Goal: Information Seeking & Learning: Check status

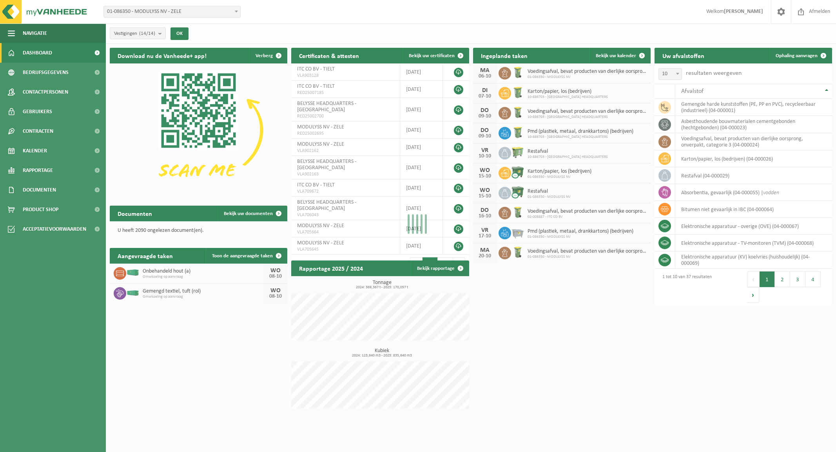
select select "667"
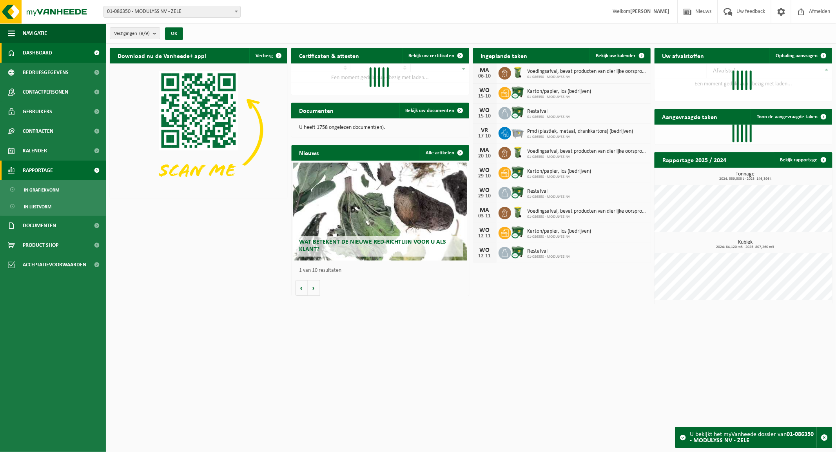
click at [43, 171] on span "Rapportage" at bounding box center [38, 171] width 30 height 20
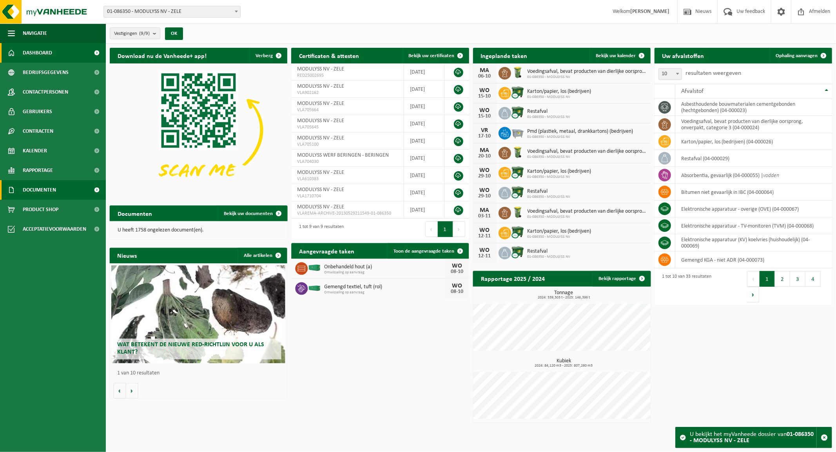
click at [41, 190] on span "Documenten" at bounding box center [39, 190] width 33 height 20
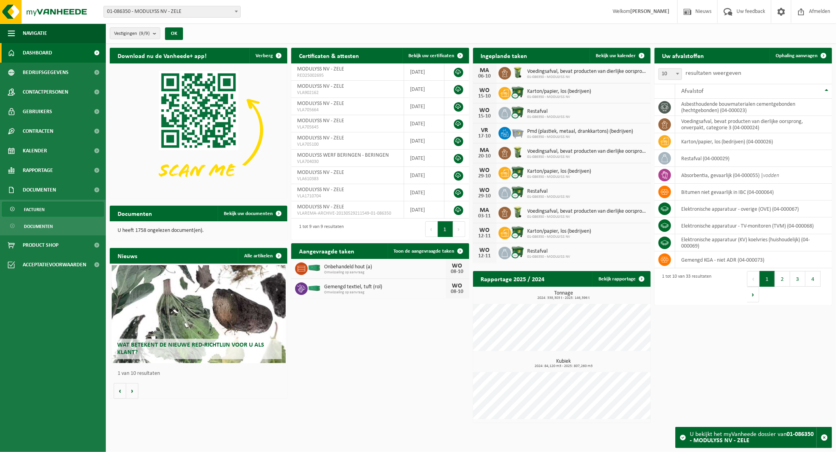
click at [42, 208] on span "Facturen" at bounding box center [34, 209] width 21 height 15
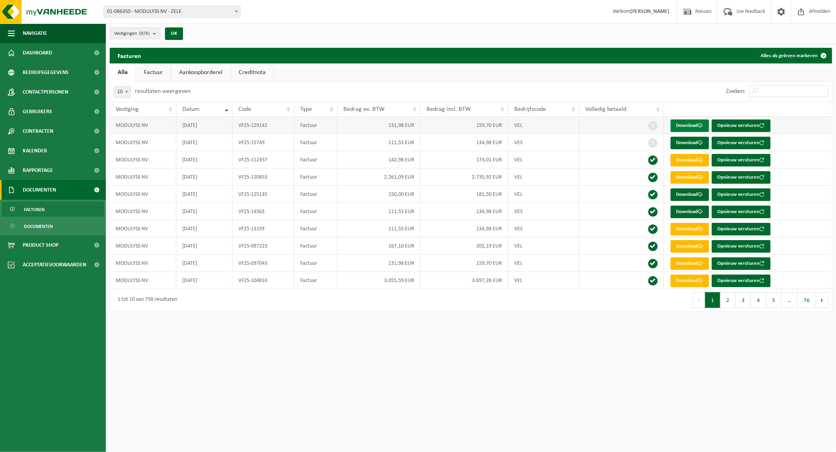
click at [692, 124] on link "Download" at bounding box center [689, 126] width 38 height 13
click at [685, 140] on link "Download" at bounding box center [689, 143] width 38 height 13
click at [47, 171] on span "Rapportage" at bounding box center [38, 171] width 30 height 20
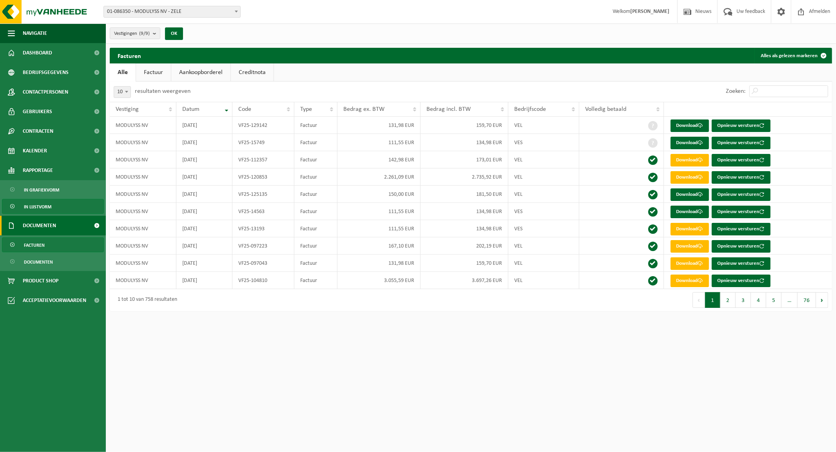
click at [42, 203] on span "In lijstvorm" at bounding box center [37, 206] width 27 height 15
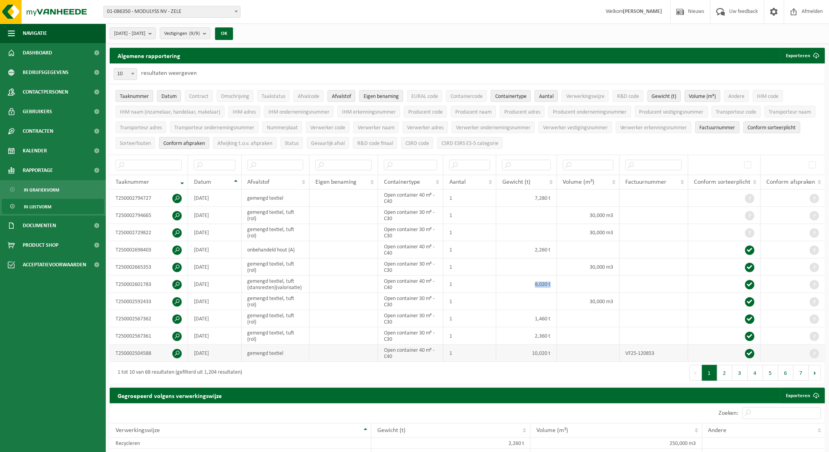
drag, startPoint x: 534, startPoint y: 282, endPoint x: 526, endPoint y: 348, distance: 65.9
click at [552, 283] on td "8,020 t" at bounding box center [526, 284] width 60 height 17
click at [176, 195] on span at bounding box center [176, 198] width 9 height 9
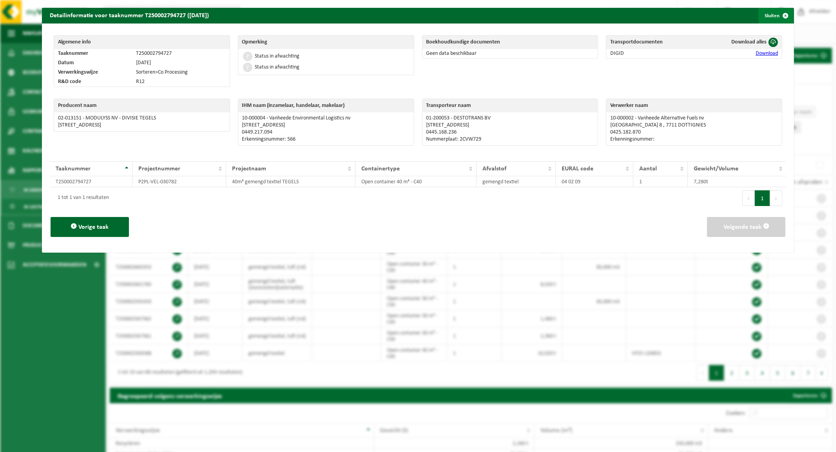
click at [766, 15] on button "Sluiten" at bounding box center [775, 16] width 35 height 16
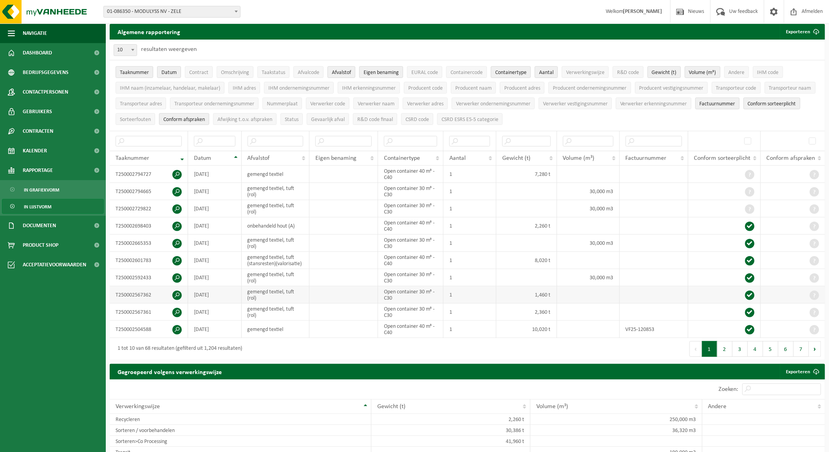
scroll to position [43, 0]
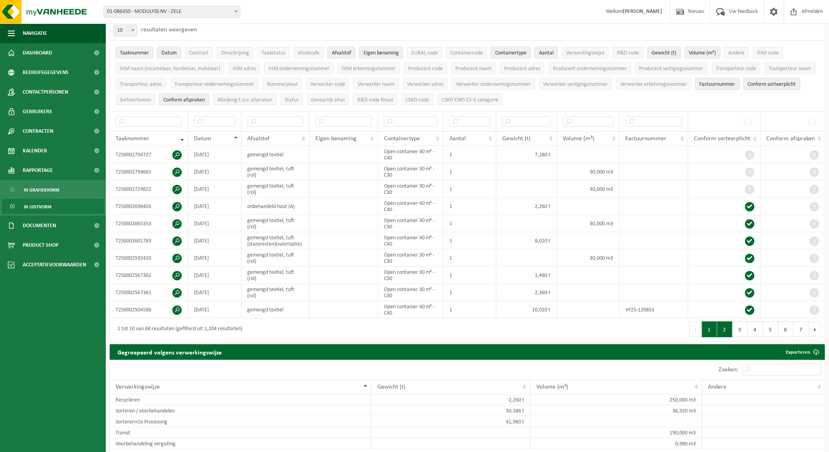
click at [723, 326] on button "2" at bounding box center [724, 330] width 15 height 16
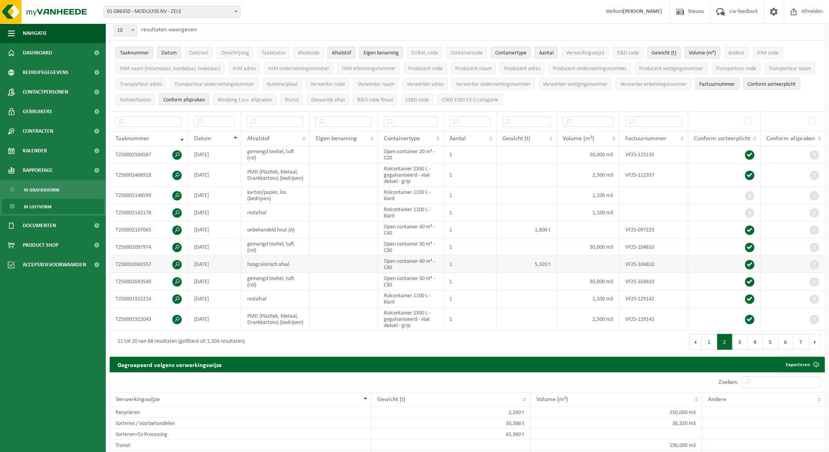
click at [176, 263] on span at bounding box center [176, 264] width 9 height 9
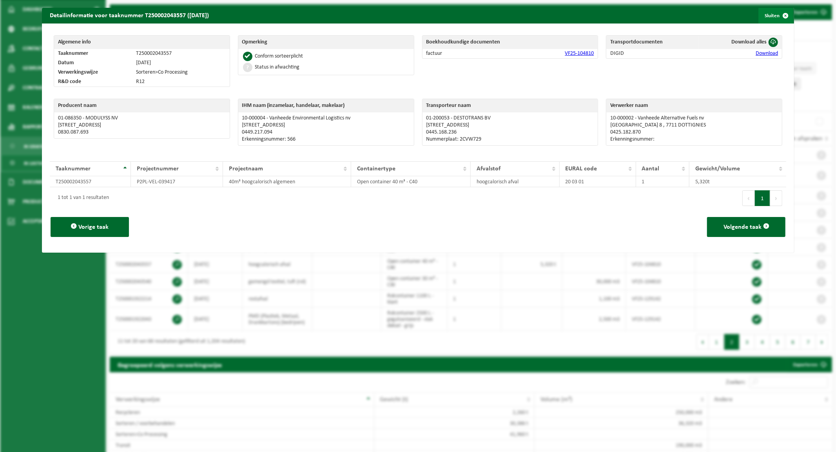
drag, startPoint x: 769, startPoint y: 16, endPoint x: 504, endPoint y: 120, distance: 284.9
click at [768, 16] on button "Sluiten" at bounding box center [775, 16] width 35 height 16
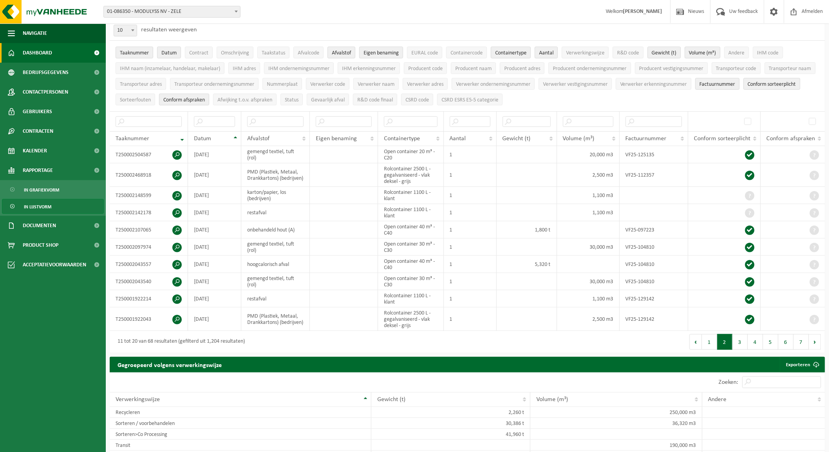
click at [34, 52] on span "Dashboard" at bounding box center [37, 53] width 29 height 20
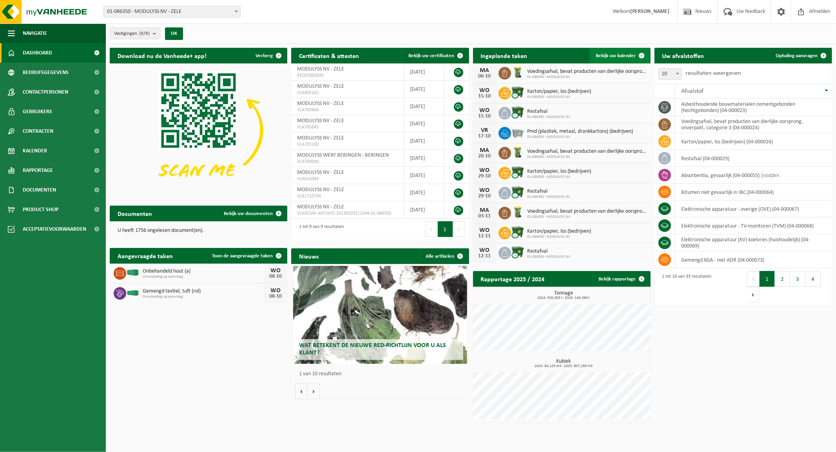
click at [617, 51] on link "Bekijk uw kalender" at bounding box center [619, 56] width 60 height 16
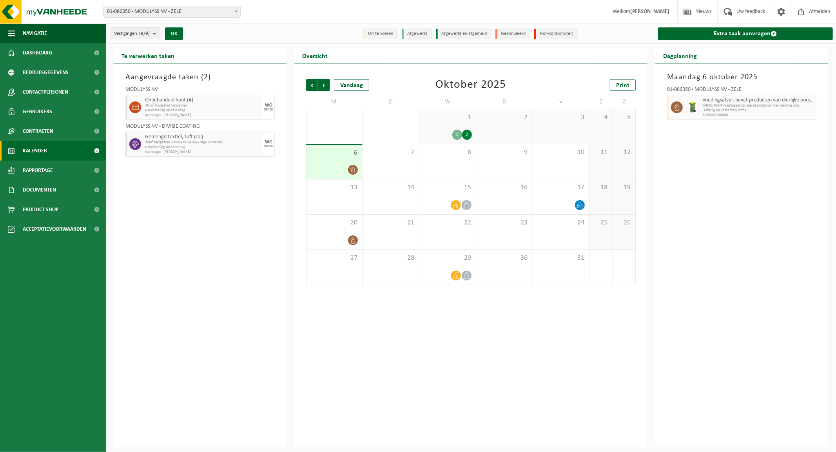
click at [312, 84] on span "Vorige" at bounding box center [312, 85] width 12 height 12
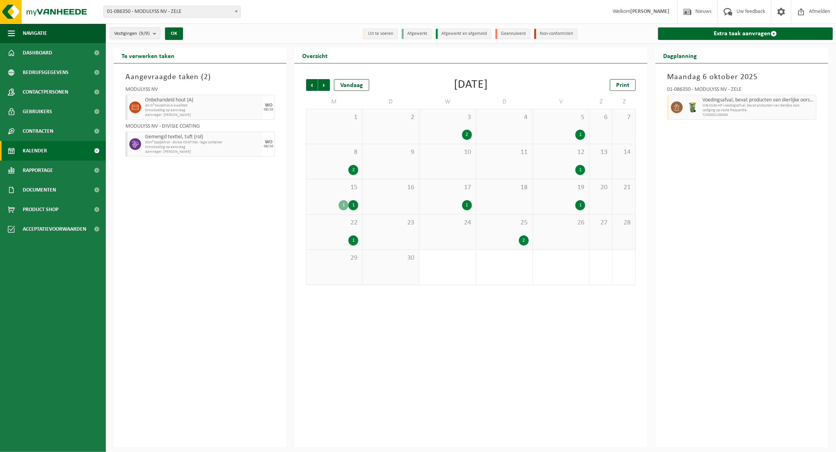
click at [339, 189] on span "15" at bounding box center [334, 187] width 48 height 9
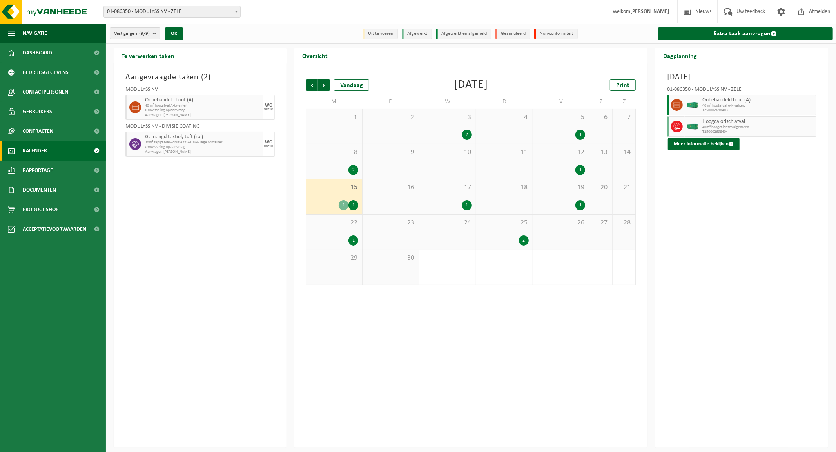
click at [336, 191] on span "15" at bounding box center [334, 187] width 48 height 9
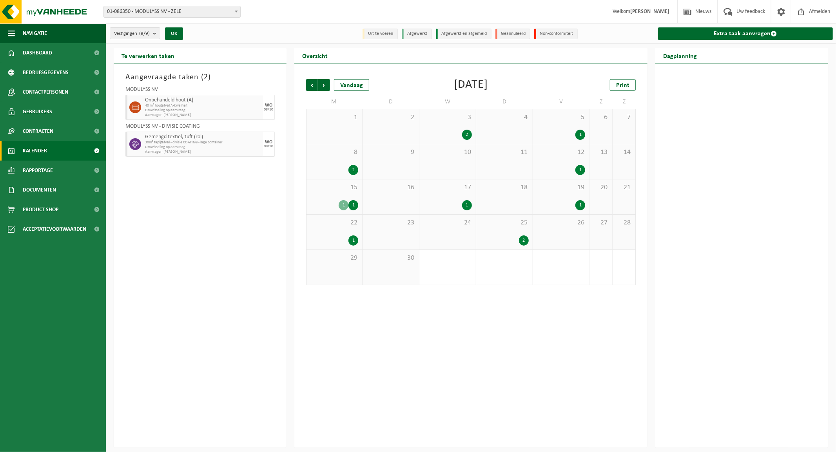
click at [437, 132] on div "2" at bounding box center [447, 135] width 49 height 10
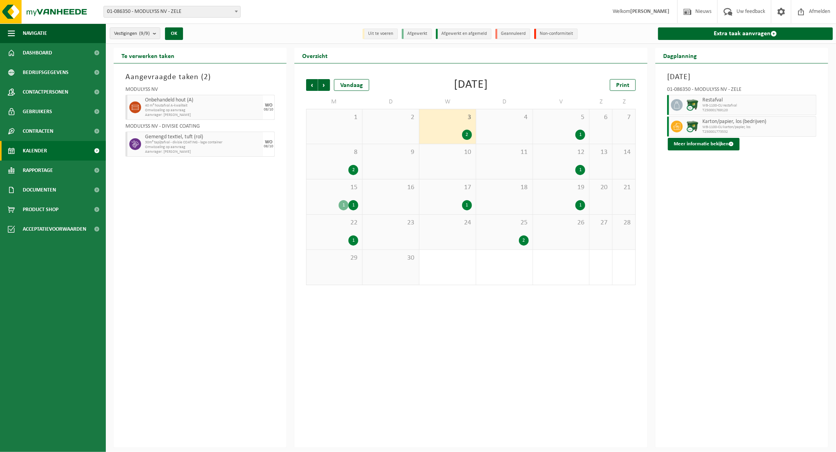
drag, startPoint x: 578, startPoint y: 122, endPoint x: 571, endPoint y: 122, distance: 7.1
click at [578, 122] on div "5 1" at bounding box center [561, 126] width 56 height 34
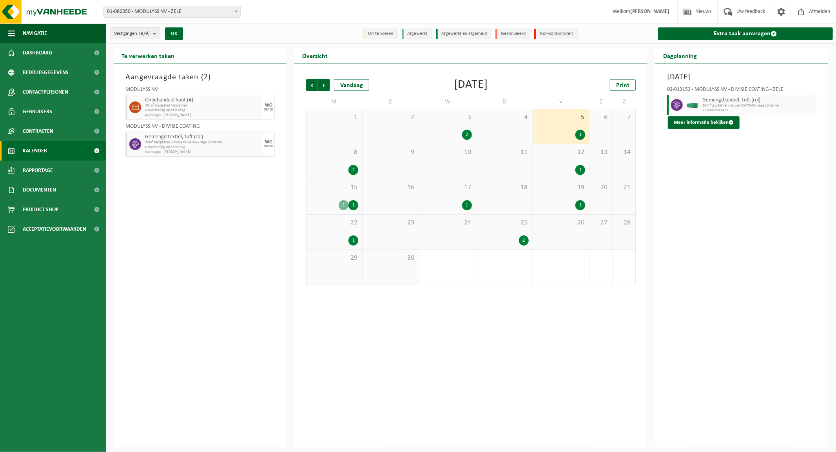
click at [559, 159] on div "12 1" at bounding box center [561, 161] width 56 height 35
click at [551, 161] on div "12 1" at bounding box center [561, 161] width 56 height 35
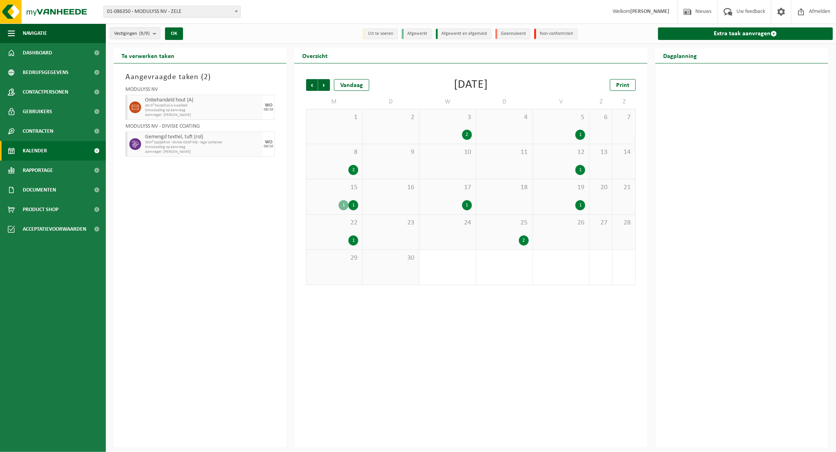
click at [555, 157] on div "12 1" at bounding box center [561, 161] width 56 height 35
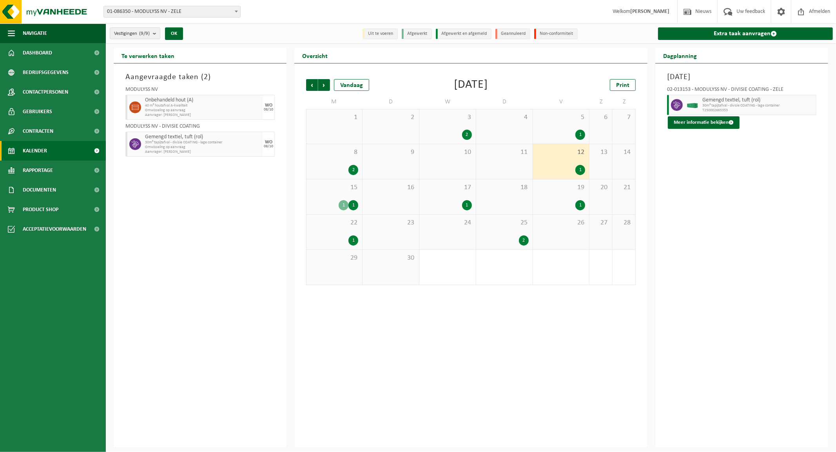
click at [327, 158] on div "8 2" at bounding box center [334, 161] width 56 height 35
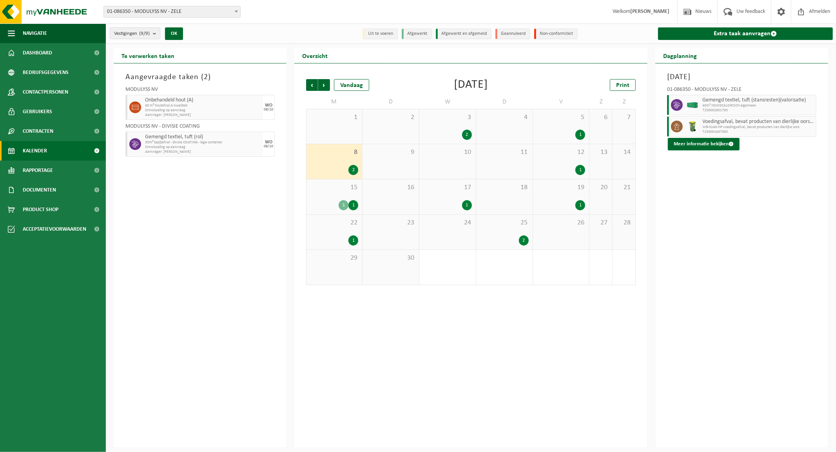
click at [321, 194] on div "15 1 1" at bounding box center [334, 196] width 56 height 35
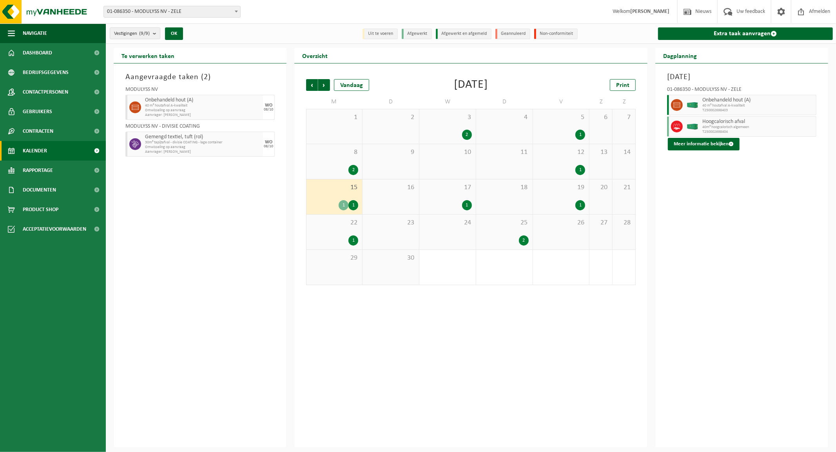
click at [443, 197] on div "17 1" at bounding box center [447, 196] width 56 height 35
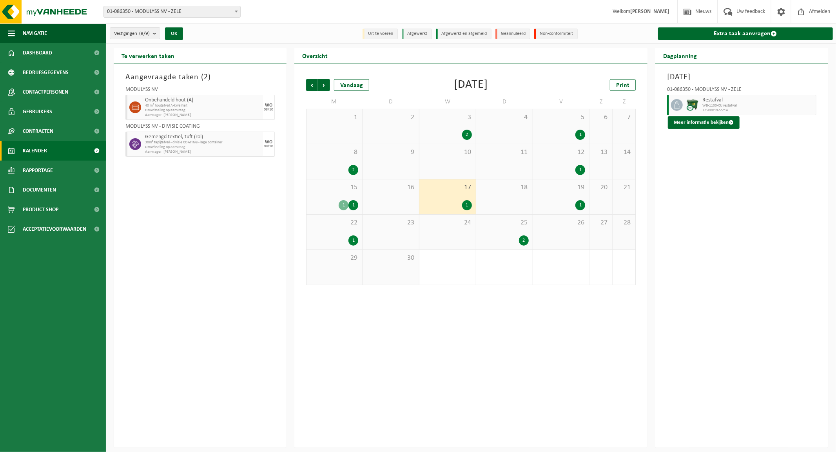
click at [565, 194] on div "19 1" at bounding box center [561, 196] width 56 height 35
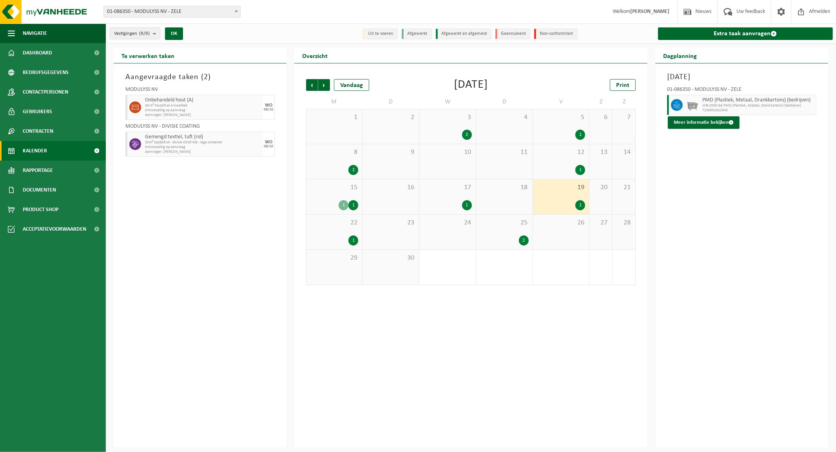
click at [496, 231] on div "25 2" at bounding box center [504, 232] width 56 height 35
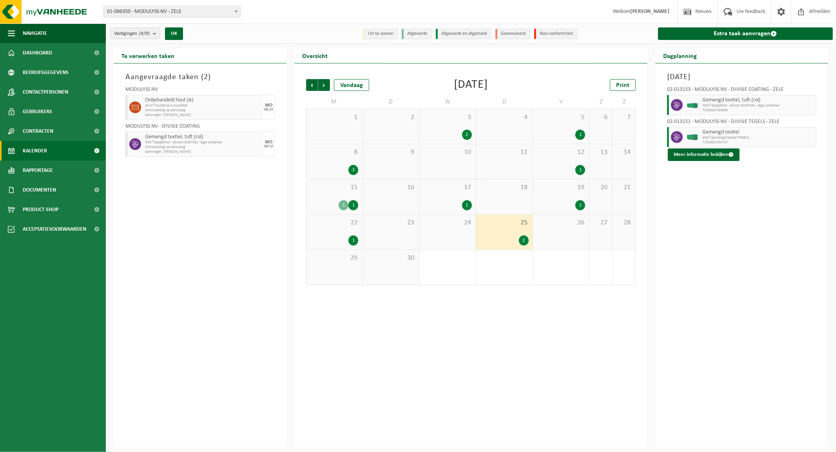
click at [330, 230] on div "22 1" at bounding box center [334, 232] width 56 height 35
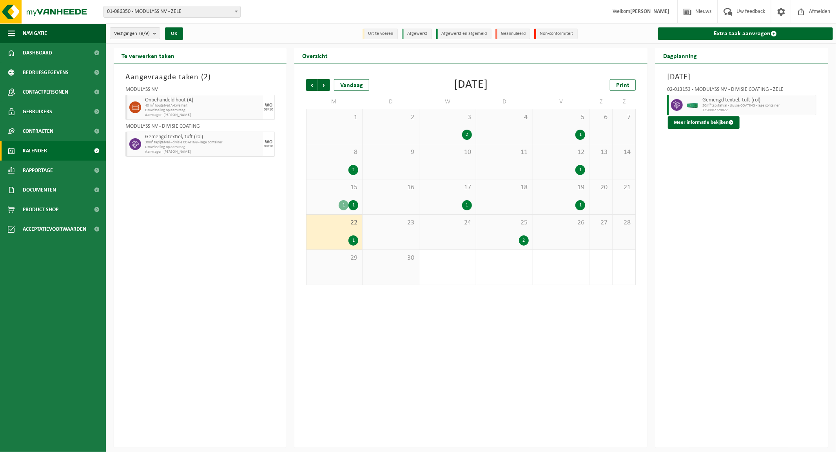
click at [498, 230] on div "25 2" at bounding box center [504, 232] width 56 height 35
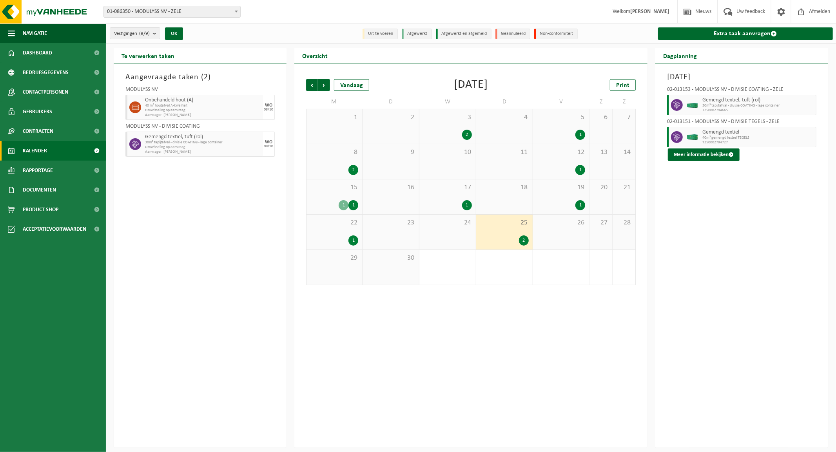
click at [440, 113] on span "3" at bounding box center [447, 117] width 49 height 9
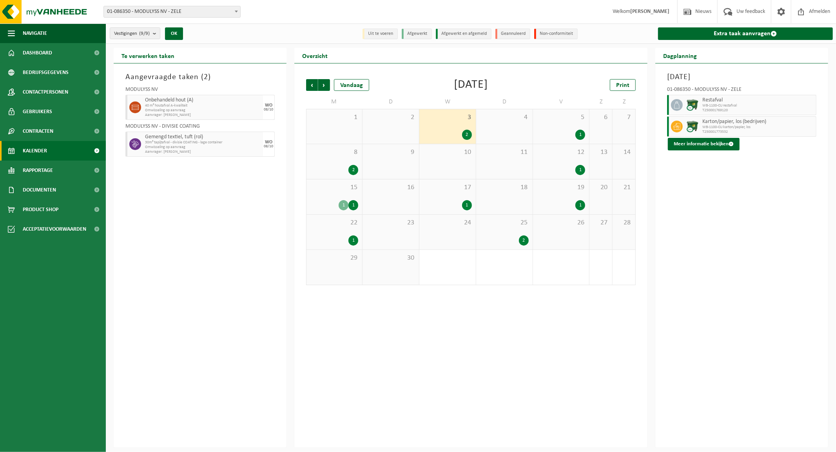
click at [575, 126] on div "5 1" at bounding box center [561, 126] width 56 height 34
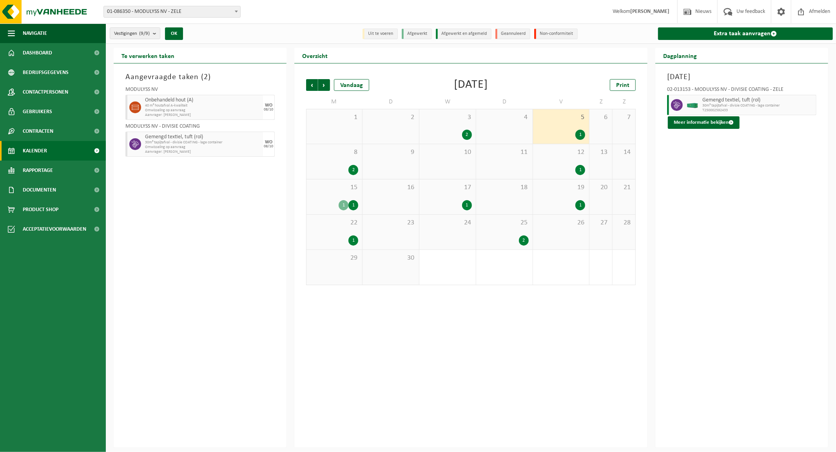
click at [328, 165] on div "2" at bounding box center [334, 170] width 48 height 10
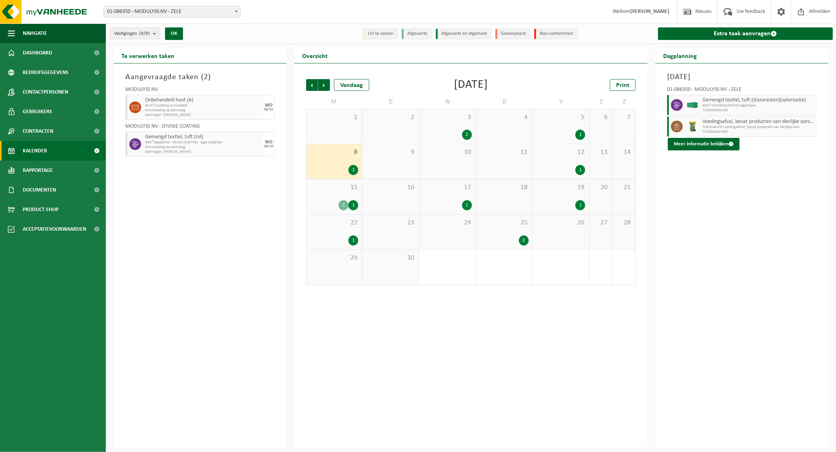
click at [325, 159] on div "8 2" at bounding box center [334, 161] width 56 height 35
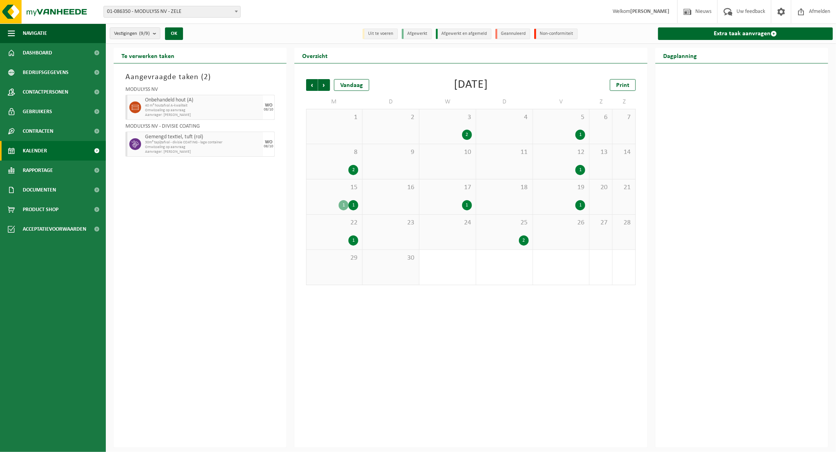
click at [325, 159] on div "8 2" at bounding box center [334, 161] width 56 height 35
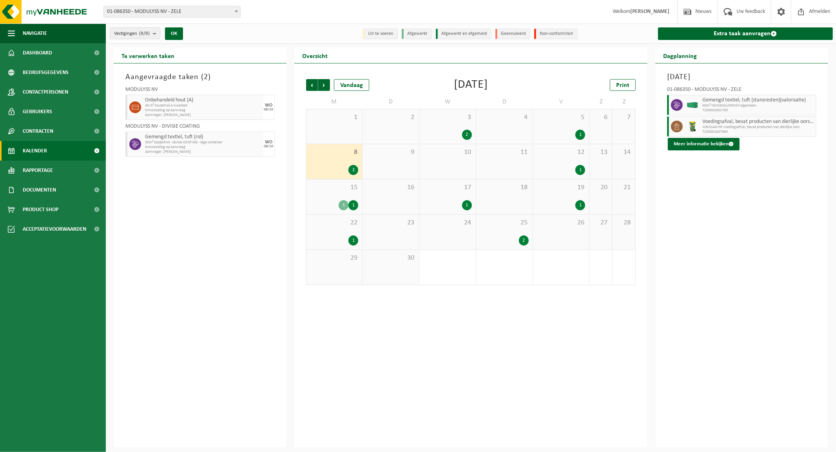
click at [509, 230] on div "25 2" at bounding box center [504, 232] width 56 height 35
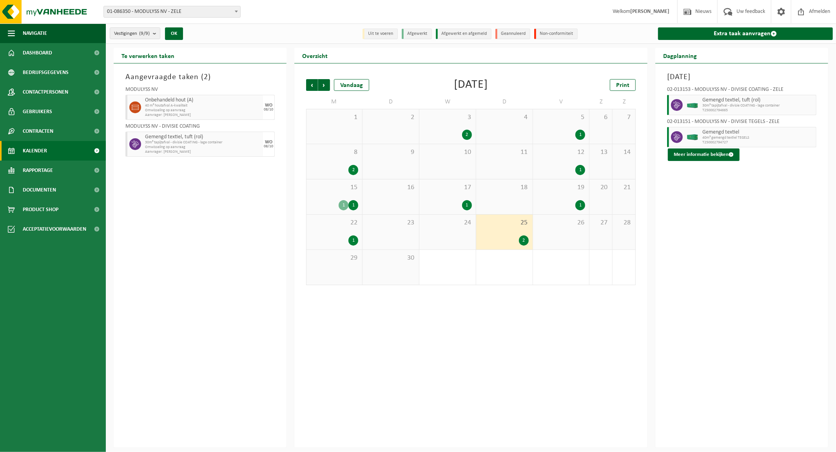
click at [328, 154] on span "8" at bounding box center [334, 152] width 48 height 9
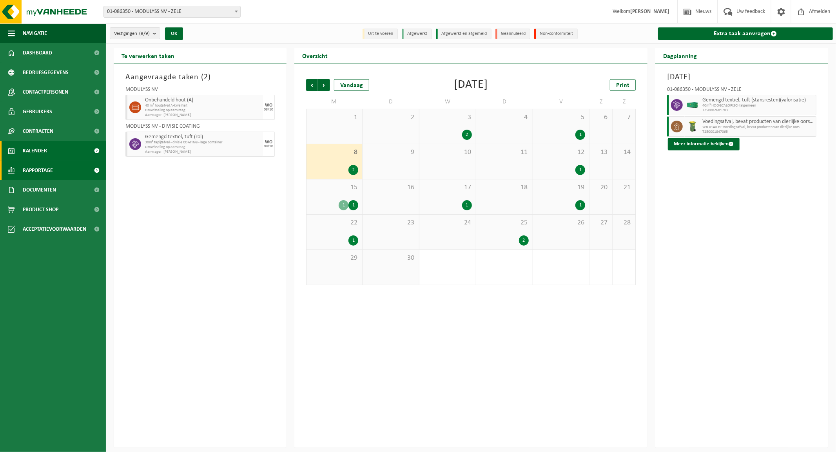
click at [49, 172] on span "Rapportage" at bounding box center [38, 171] width 30 height 20
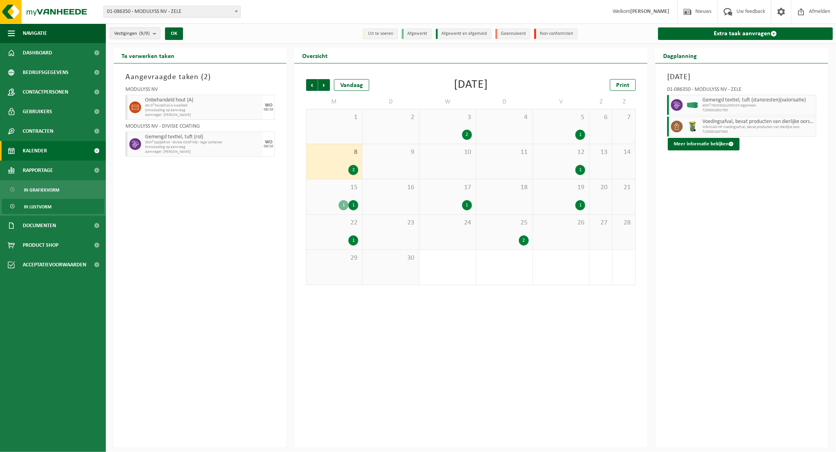
click at [46, 205] on span "In lijstvorm" at bounding box center [37, 206] width 27 height 15
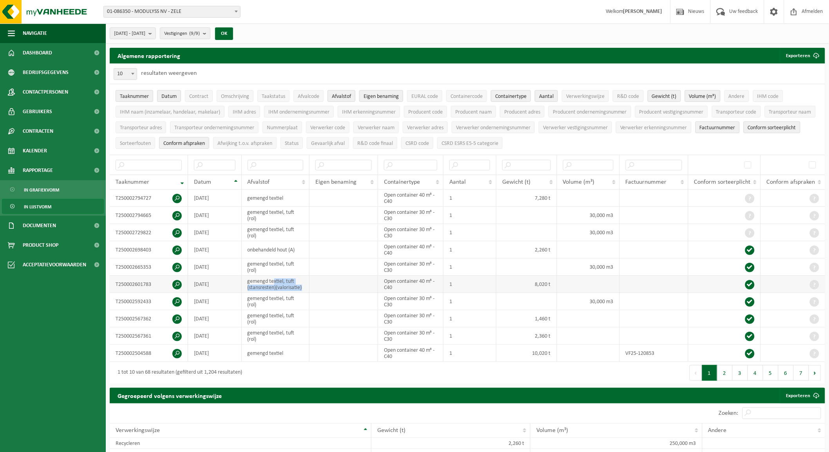
drag, startPoint x: 273, startPoint y: 283, endPoint x: 303, endPoint y: 284, distance: 30.2
click at [303, 284] on td "gemengd textiel, tuft (stansresten)(valorisatie)" at bounding box center [276, 284] width 68 height 17
drag, startPoint x: 533, startPoint y: 283, endPoint x: 554, endPoint y: 283, distance: 20.8
click at [554, 283] on td "8,020 t" at bounding box center [526, 284] width 60 height 17
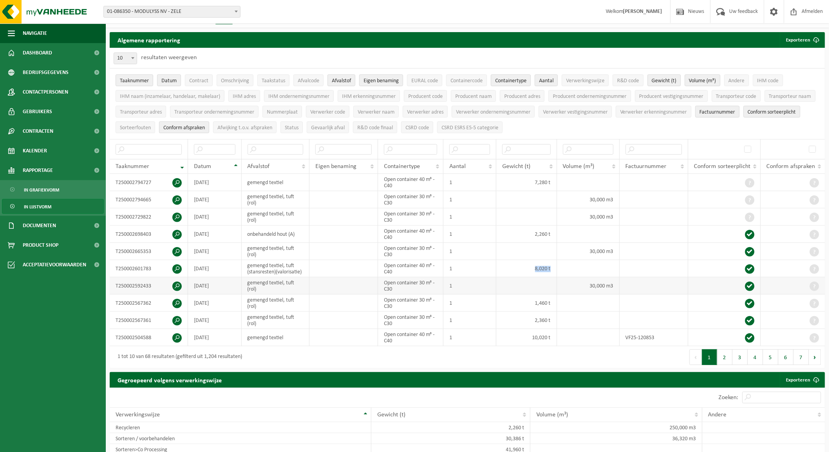
scroll to position [43, 0]
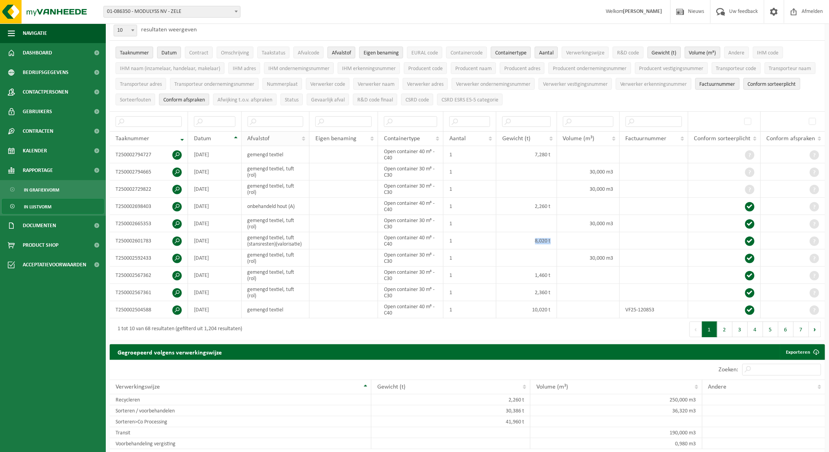
click at [300, 136] on th "Afvalstof" at bounding box center [276, 138] width 68 height 15
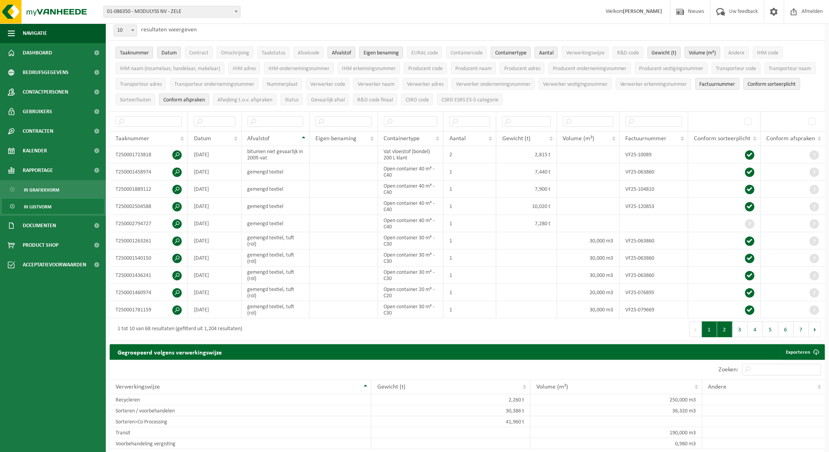
click at [726, 331] on button "2" at bounding box center [724, 330] width 15 height 16
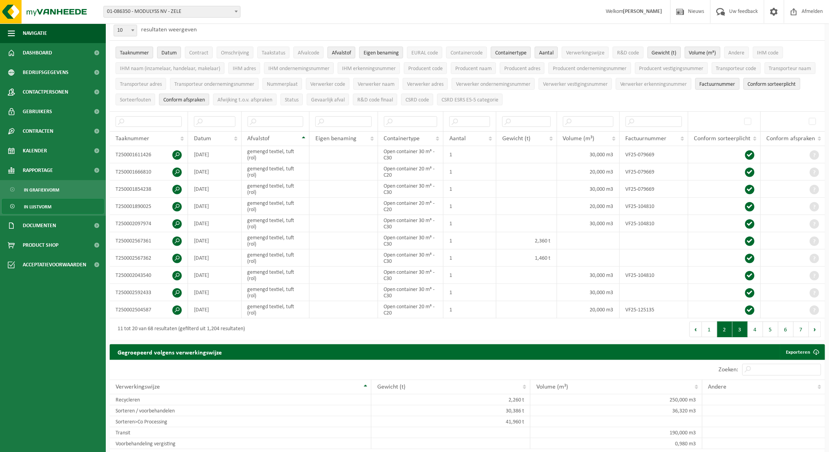
click at [737, 324] on button "3" at bounding box center [740, 330] width 15 height 16
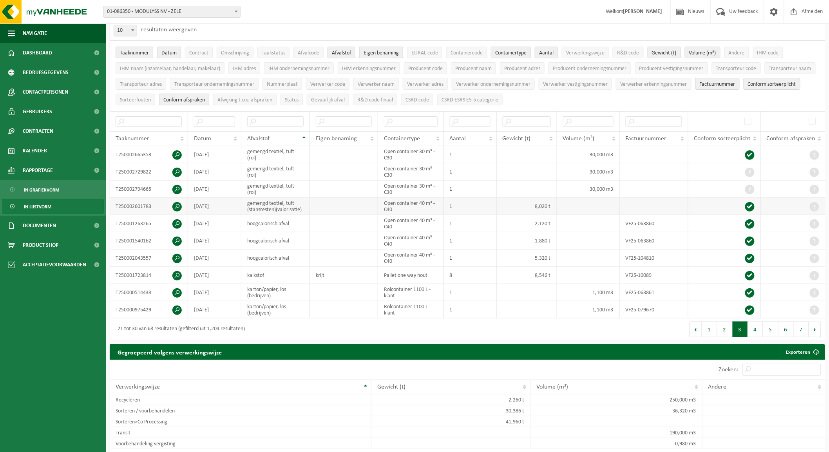
click at [178, 203] on span at bounding box center [176, 206] width 9 height 9
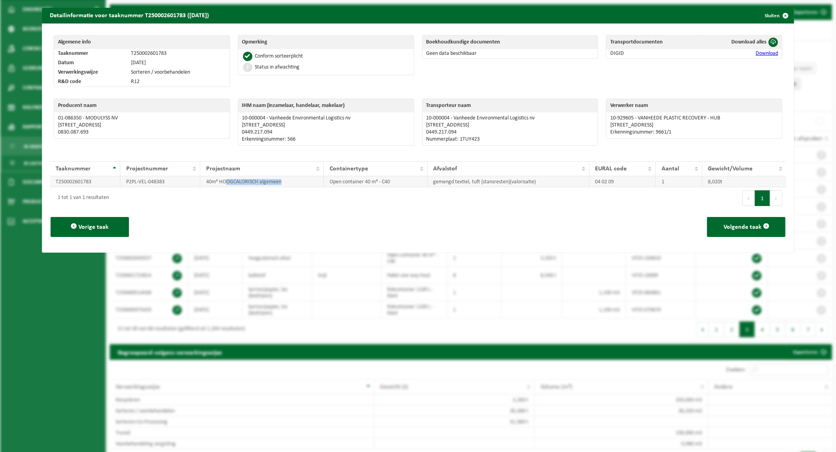
drag, startPoint x: 226, startPoint y: 181, endPoint x: 292, endPoint y: 179, distance: 65.5
click at [292, 179] on td "40m³ HOOGCALORISCH algemeen" at bounding box center [261, 181] width 123 height 11
click at [767, 18] on button "Sluiten" at bounding box center [775, 16] width 35 height 16
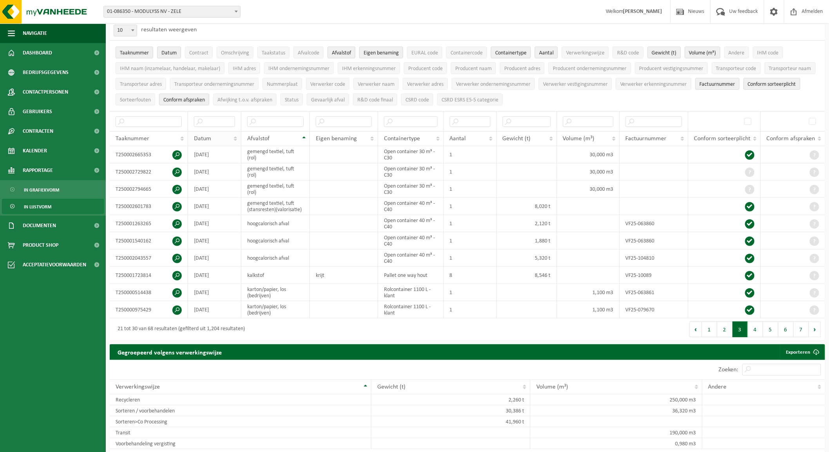
click at [217, 136] on div "Datum" at bounding box center [212, 139] width 37 height 6
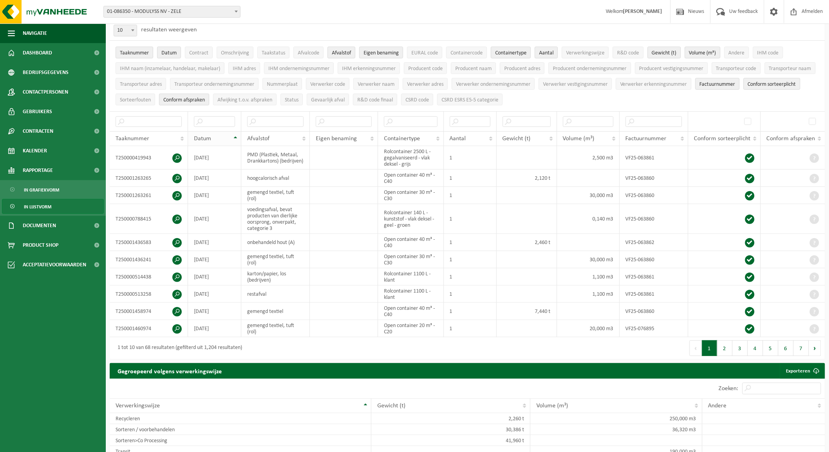
click at [210, 136] on span "Datum" at bounding box center [202, 139] width 17 height 6
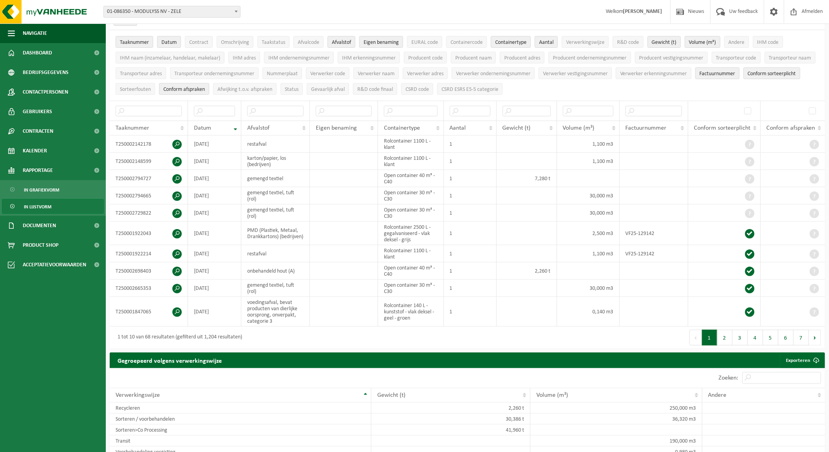
scroll to position [87, 0]
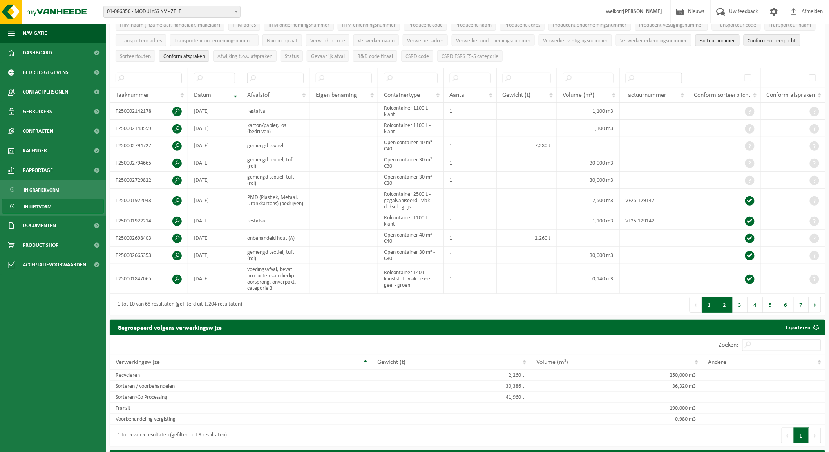
click at [724, 304] on button "2" at bounding box center [724, 305] width 15 height 16
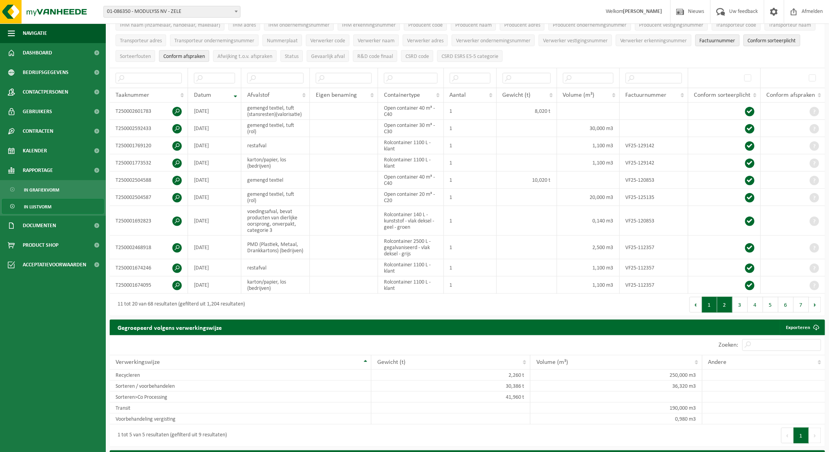
click at [711, 304] on button "1" at bounding box center [709, 305] width 15 height 16
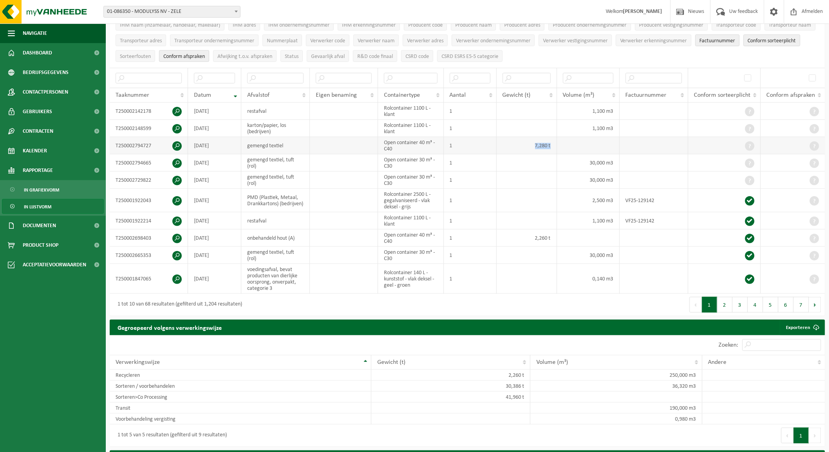
drag, startPoint x: 535, startPoint y: 143, endPoint x: 554, endPoint y: 143, distance: 18.8
click at [554, 143] on td "7,280 t" at bounding box center [527, 145] width 60 height 17
click at [727, 302] on button "2" at bounding box center [724, 305] width 15 height 16
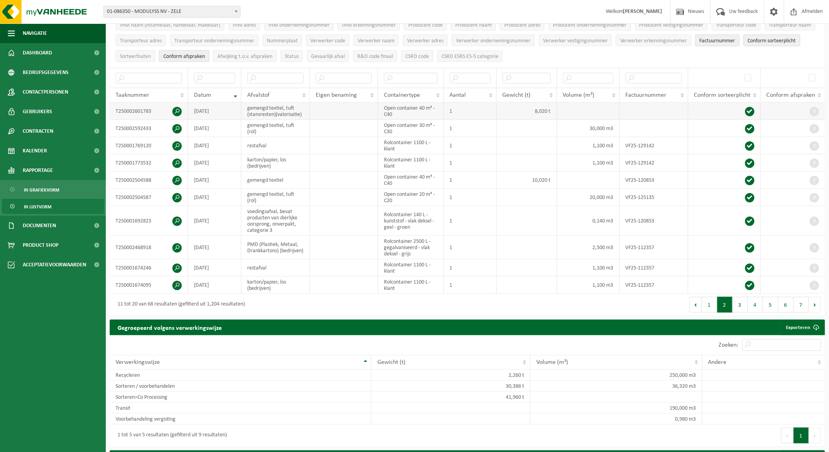
click at [178, 110] on span at bounding box center [176, 111] width 9 height 9
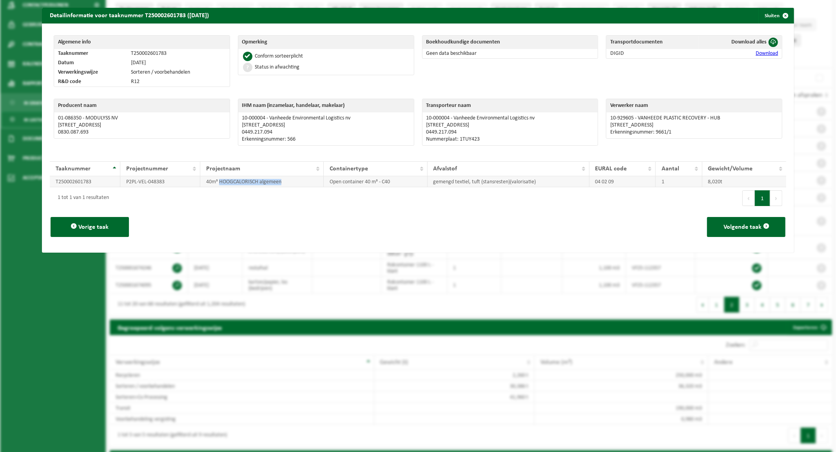
drag, startPoint x: 218, startPoint y: 183, endPoint x: 291, endPoint y: 182, distance: 72.5
click at [291, 182] on td "40m³ HOOGCALORISCH algemeen" at bounding box center [261, 181] width 123 height 11
click at [289, 191] on div "1 tot 1 van 1 resultaten" at bounding box center [234, 198] width 368 height 22
click at [766, 15] on button "Sluiten" at bounding box center [775, 16] width 35 height 16
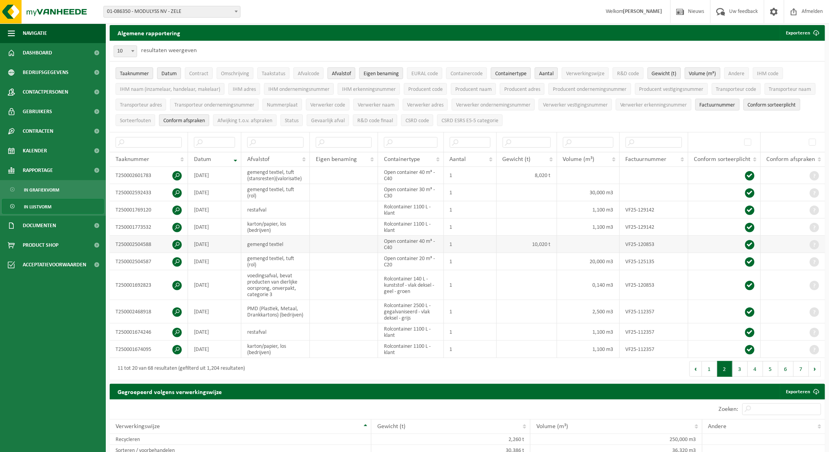
scroll to position [43, 0]
